Goal: Transaction & Acquisition: Purchase product/service

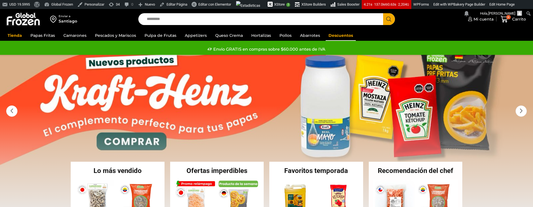
click at [333, 32] on link "Descuentos" at bounding box center [341, 35] width 30 height 11
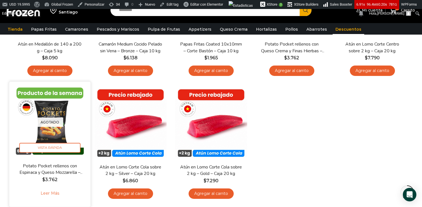
scroll to position [255, 0]
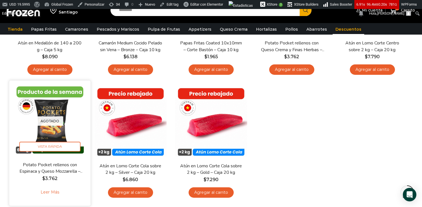
click at [50, 193] on link "Leer más" at bounding box center [50, 193] width 36 height 12
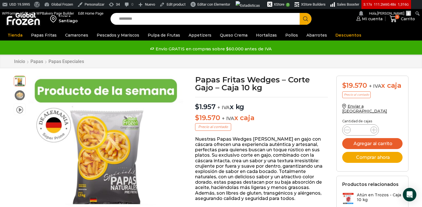
scroll to position [0, 0]
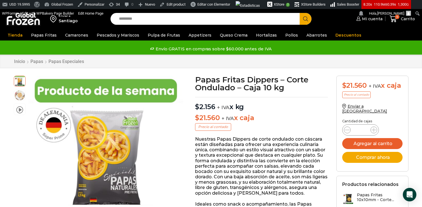
scroll to position [0, 0]
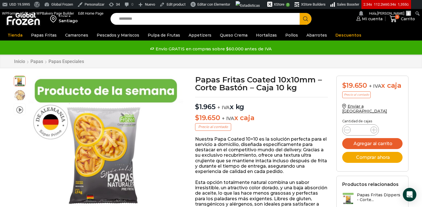
scroll to position [0, 0]
